Goal: Browse casually: Explore the website without a specific task or goal

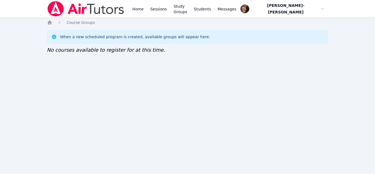
click at [72, 155] on div "Home Sessions Study Groups Students Messages Open user menu Vincent Astray-Cane…" at bounding box center [187, 87] width 375 height 174
